Goal: Check status: Check status

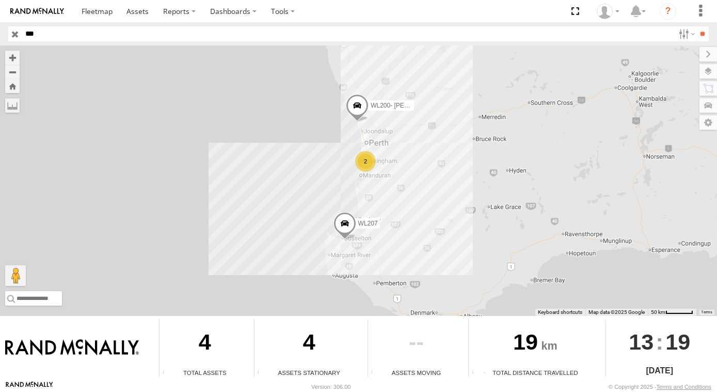
drag, startPoint x: 42, startPoint y: 32, endPoint x: 5, endPoint y: 23, distance: 38.8
click at [0, 28] on html at bounding box center [358, 196] width 717 height 392
type input "*****"
click at [697, 26] on input "**" at bounding box center [703, 33] width 12 height 15
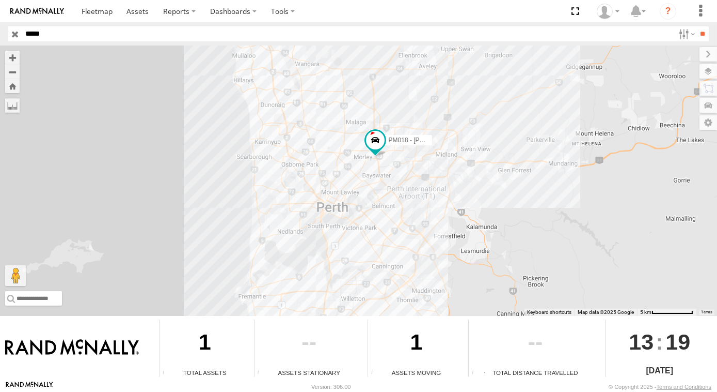
click at [12, 34] on input "button" at bounding box center [14, 33] width 13 height 15
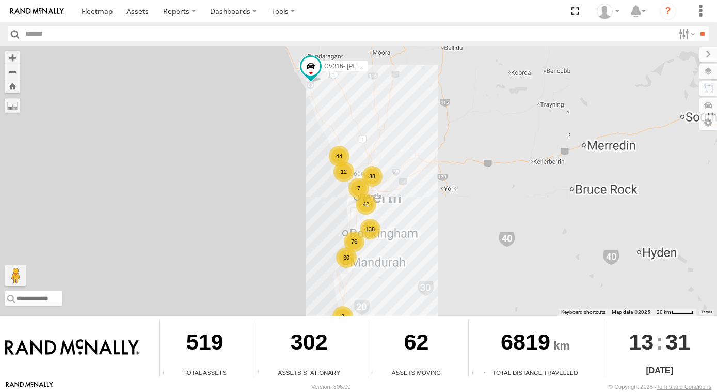
drag, startPoint x: 390, startPoint y: 102, endPoint x: 393, endPoint y: 118, distance: 15.7
click at [393, 115] on div "CV316- Dirk Van Barneveld 138 76 42 12 38 44 30 7 3" at bounding box center [358, 180] width 717 height 270
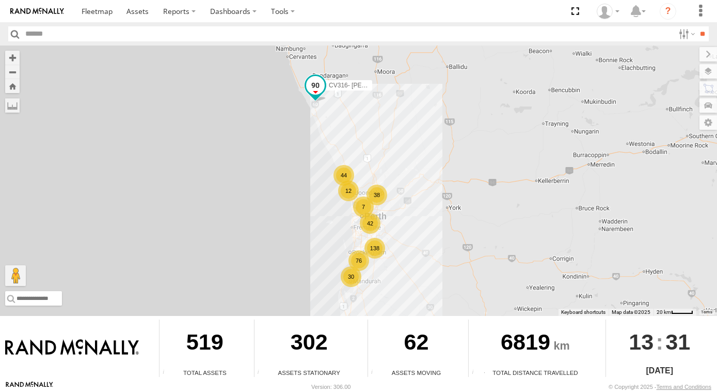
click at [318, 85] on span at bounding box center [315, 85] width 19 height 19
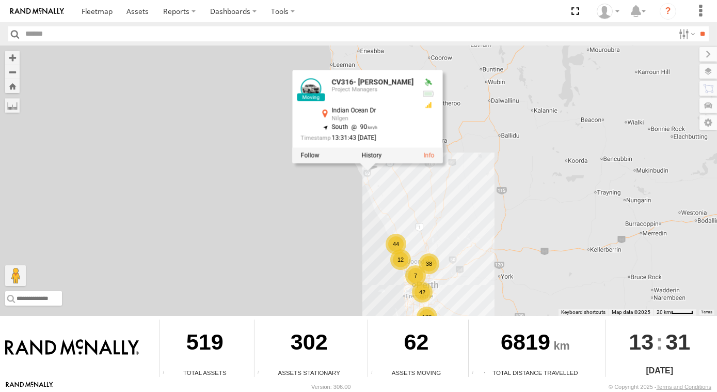
drag, startPoint x: 388, startPoint y: 183, endPoint x: 396, endPoint y: 191, distance: 10.6
click at [396, 191] on div "CV316- Dirk Van Barneveld 138 76 42 12 38 44 30 7 3 CV316- Dirk Van Barneveld P…" at bounding box center [358, 180] width 717 height 270
click at [376, 180] on div "CV316- Dirk Van Barneveld 138 76 42 12 38 44 30 7 3 CV316- Dirk Van Barneveld P…" at bounding box center [358, 180] width 717 height 270
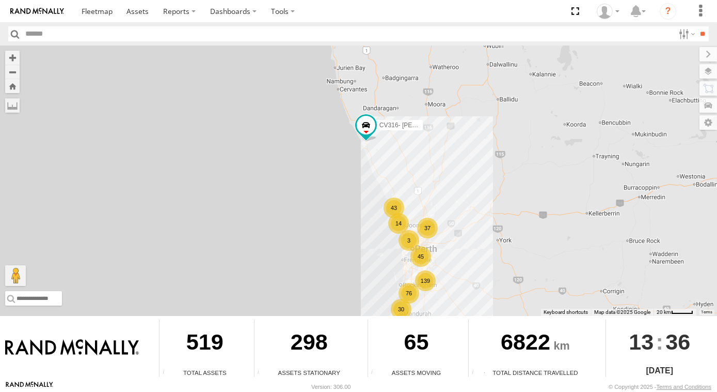
drag, startPoint x: 378, startPoint y: 113, endPoint x: 381, endPoint y: 181, distance: 68.2
click at [381, 212] on div "CV316- Dirk Van Barneveld 139 76 45 14 37 43 30 11 3 3" at bounding box center [358, 180] width 717 height 270
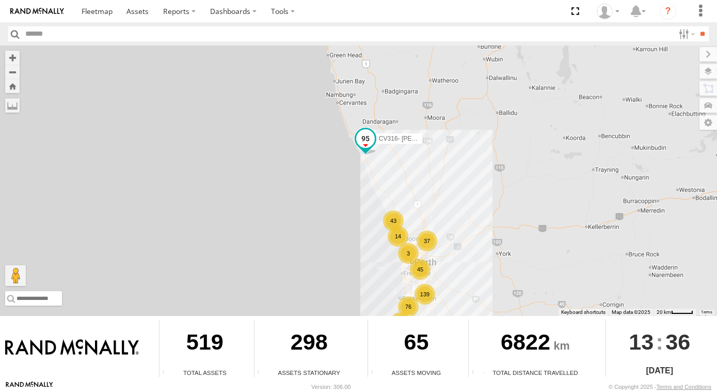
click at [371, 141] on span at bounding box center [365, 138] width 19 height 19
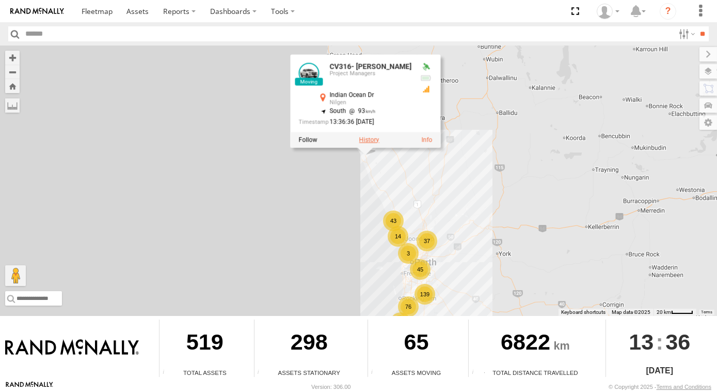
click at [369, 141] on label at bounding box center [369, 139] width 20 height 7
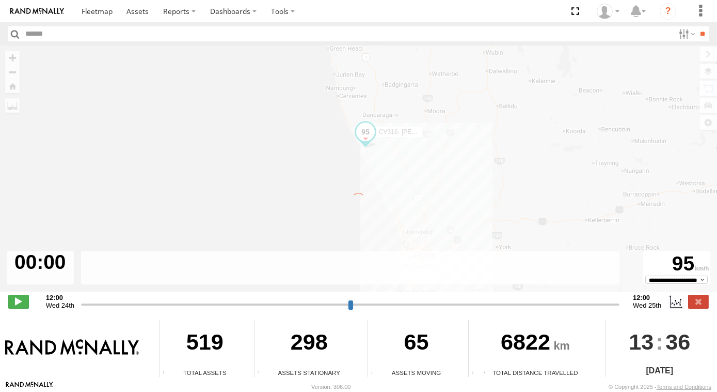
type input "**********"
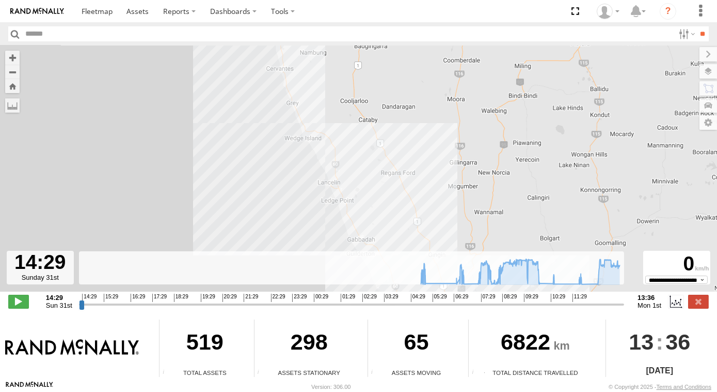
drag, startPoint x: 304, startPoint y: 97, endPoint x: 356, endPoint y: 145, distance: 70.9
click at [356, 145] on div "CV316- Dirk Van Barneveld 05:13 Mon 06:34 Mon 06:53 Mon 07:26 Mon 10:14 Mon 10:…" at bounding box center [358, 173] width 717 height 257
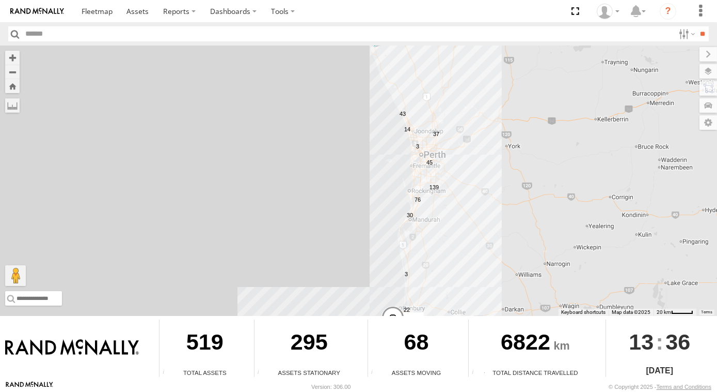
drag, startPoint x: 384, startPoint y: 65, endPoint x: 371, endPoint y: 116, distance: 52.7
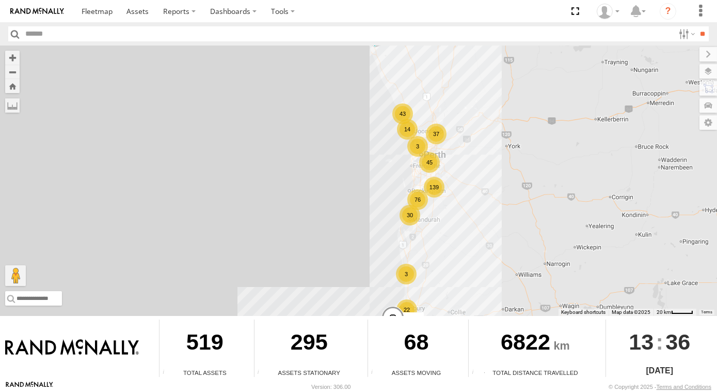
click at [372, 116] on div "CV316- Dirk Van Barneveld 139 76 45 14 37 43 30 22 3 3" at bounding box center [358, 180] width 717 height 270
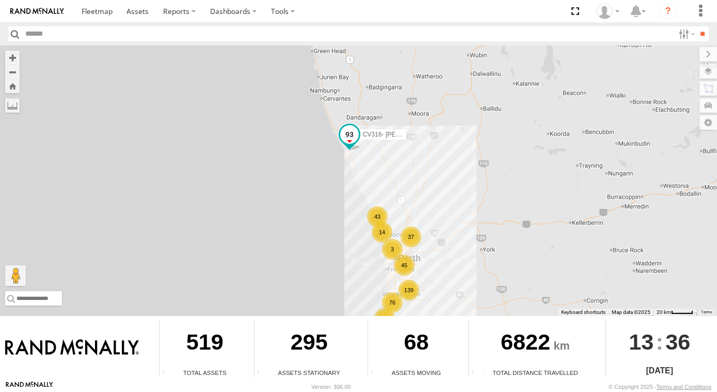
click at [351, 145] on span at bounding box center [349, 137] width 23 height 28
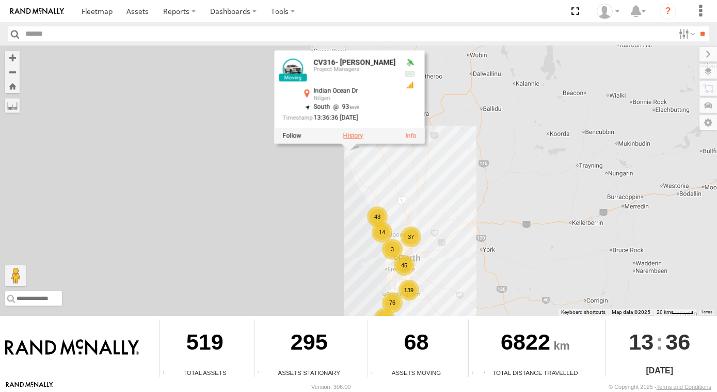
click at [347, 137] on label at bounding box center [353, 135] width 20 height 7
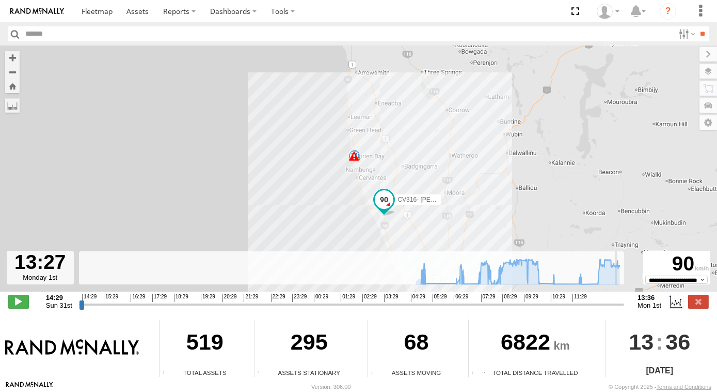
drag, startPoint x: 80, startPoint y: 304, endPoint x: 617, endPoint y: 290, distance: 536.8
type input "**********"
click at [617, 299] on input "range" at bounding box center [351, 304] width 545 height 10
click at [695, 308] on div "14:29 Sun 31st Created with Highcharts 6.0.7 Highcharts.com 14:29 15:29 16:29 1…" at bounding box center [358, 300] width 701 height 15
click at [696, 300] on label at bounding box center [699, 300] width 21 height 13
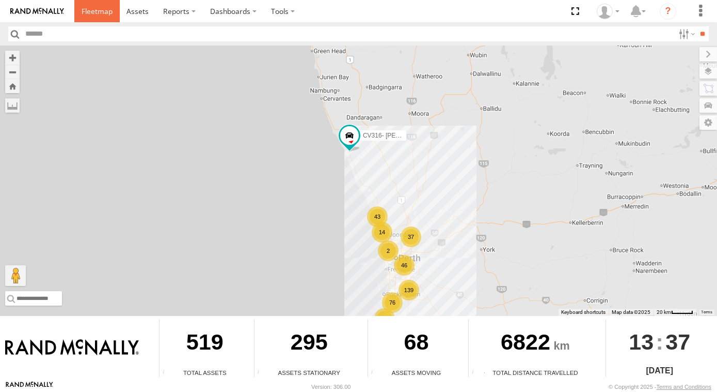
click at [87, 15] on span at bounding box center [97, 11] width 31 height 10
